Goal: Task Accomplishment & Management: Use online tool/utility

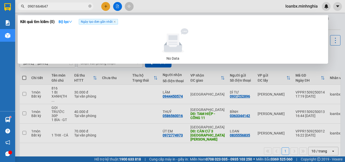
scroll to position [23, 0]
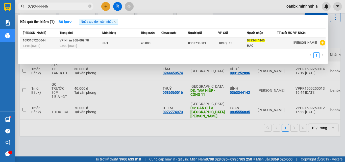
type input "0793444446"
click at [40, 45] on span "14:08 [DATE]" at bounding box center [31, 46] width 17 height 4
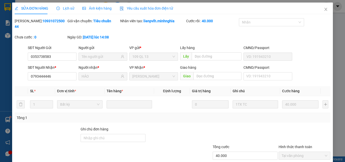
type input "0353738583"
type input "0793444446"
type input "HẢO"
type input "40.000"
click at [324, 9] on icon "close" at bounding box center [326, 9] width 4 height 4
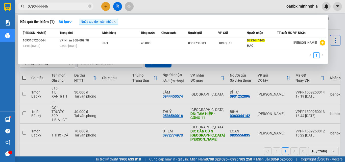
click at [59, 6] on input "0793444446" at bounding box center [58, 7] width 60 height 6
